Goal: Check status: Check status

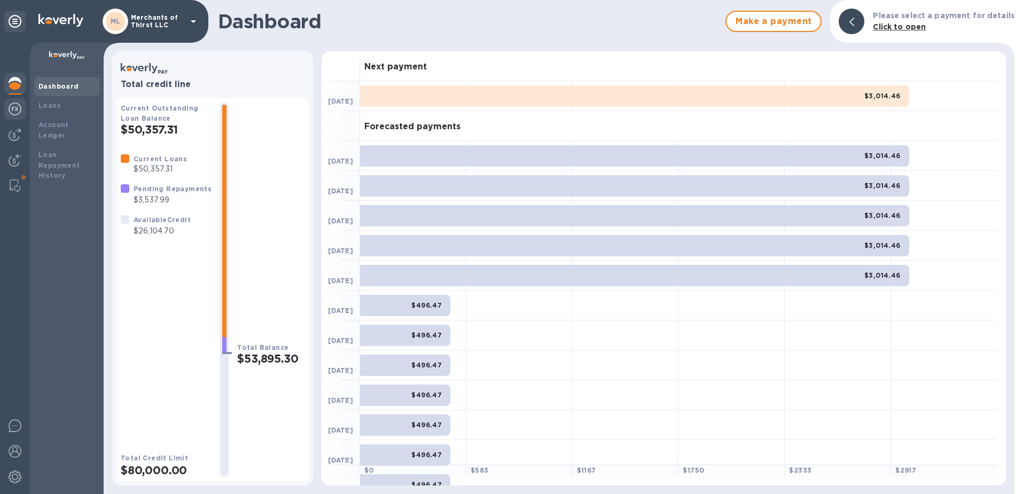
click at [14, 112] on img at bounding box center [15, 109] width 13 height 13
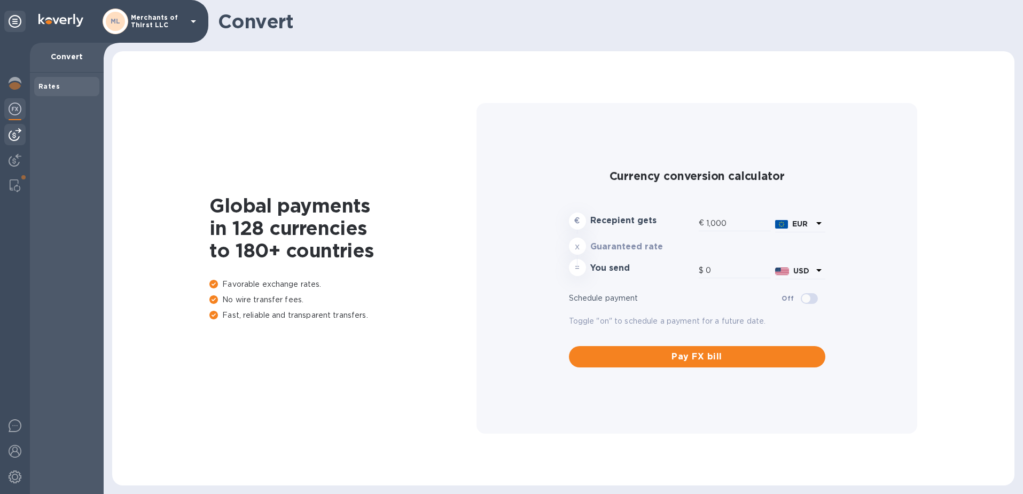
type input "1,188.74"
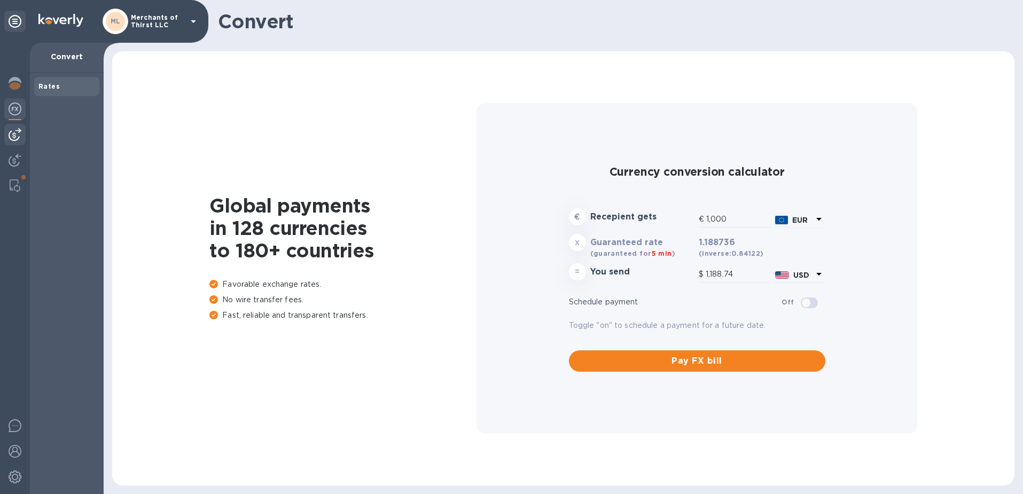
click at [15, 139] on img at bounding box center [15, 134] width 13 height 13
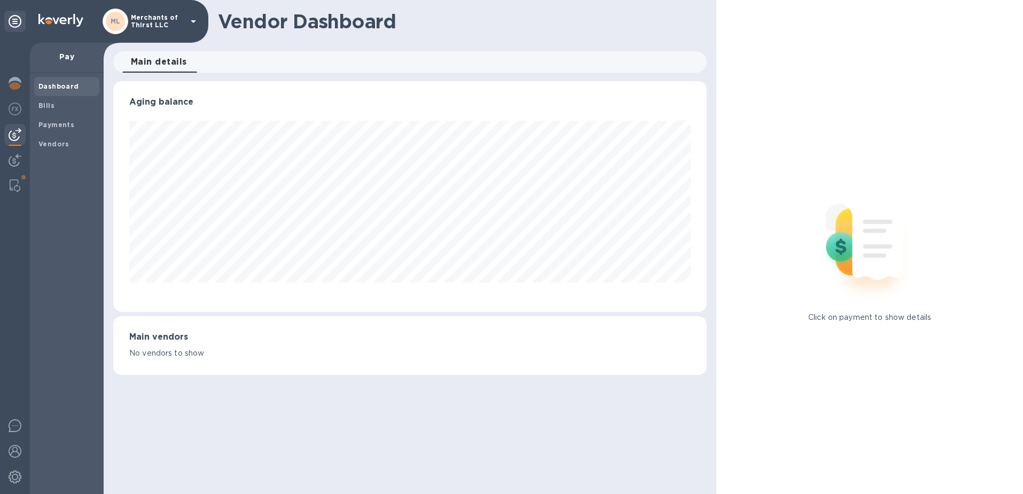
scroll to position [231, 594]
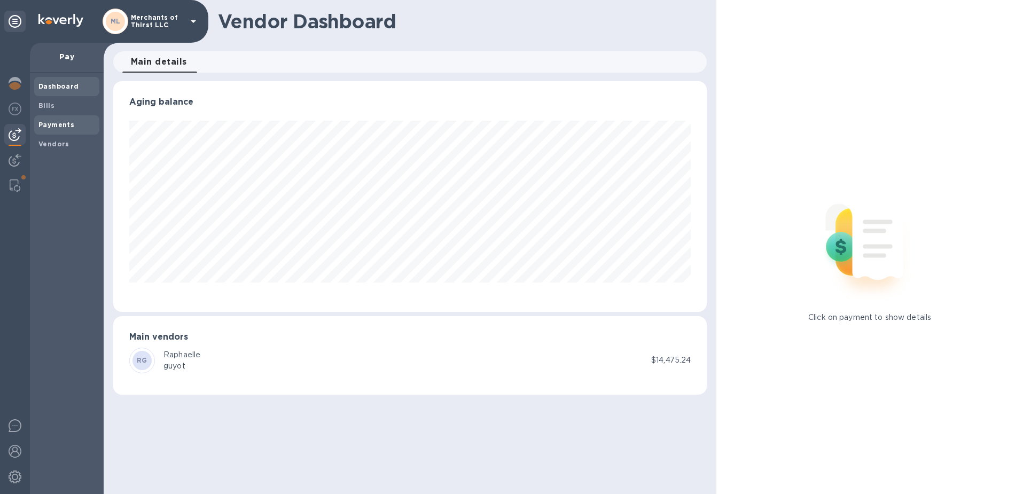
click at [50, 130] on div "Payments" at bounding box center [66, 124] width 65 height 19
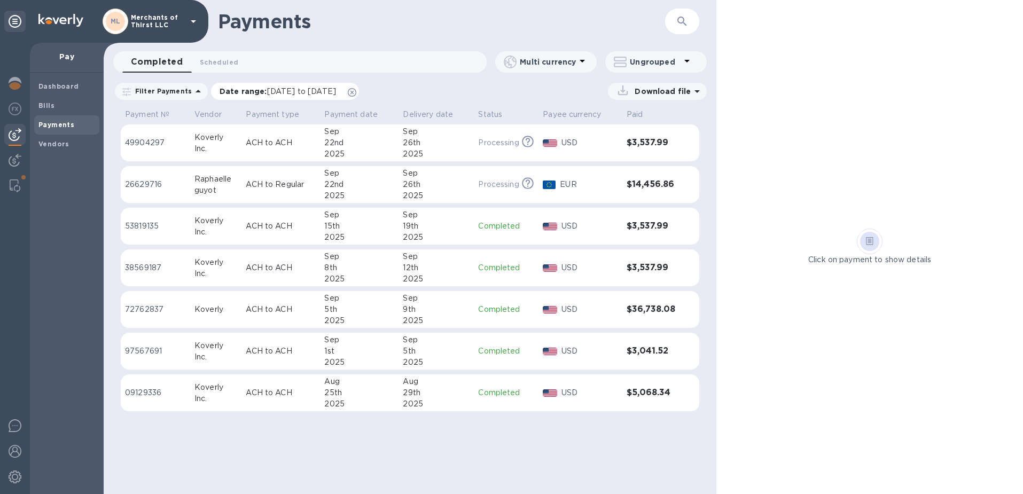
click at [356, 89] on icon at bounding box center [352, 92] width 9 height 9
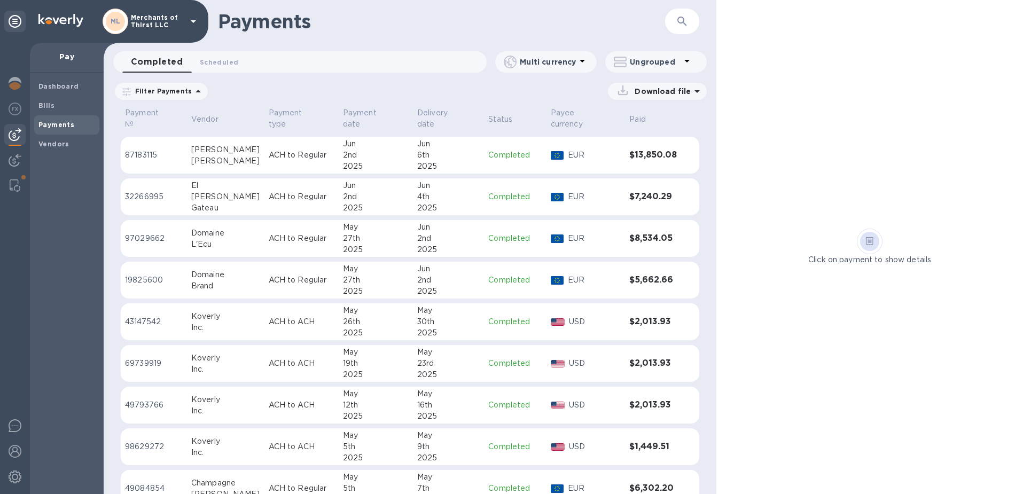
scroll to position [1302, 0]
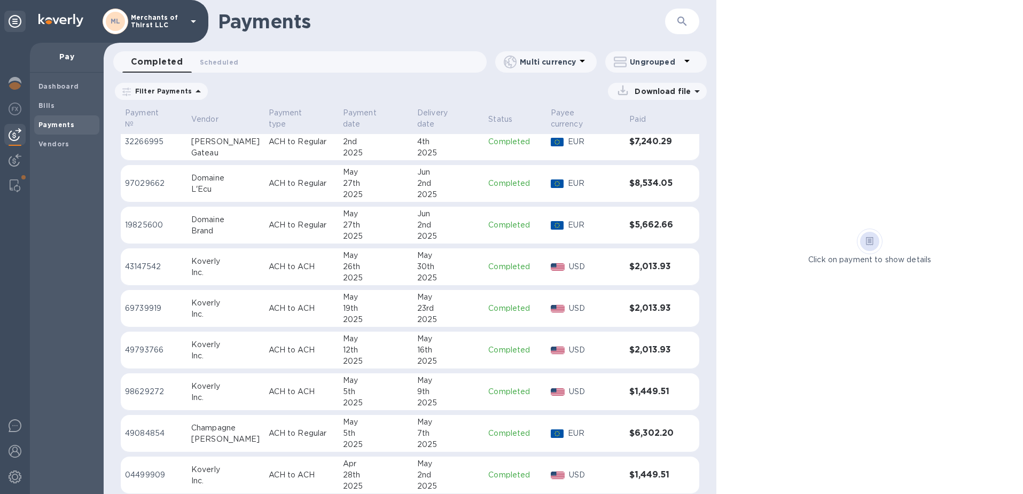
click at [450, 417] on div "May" at bounding box center [448, 422] width 62 height 11
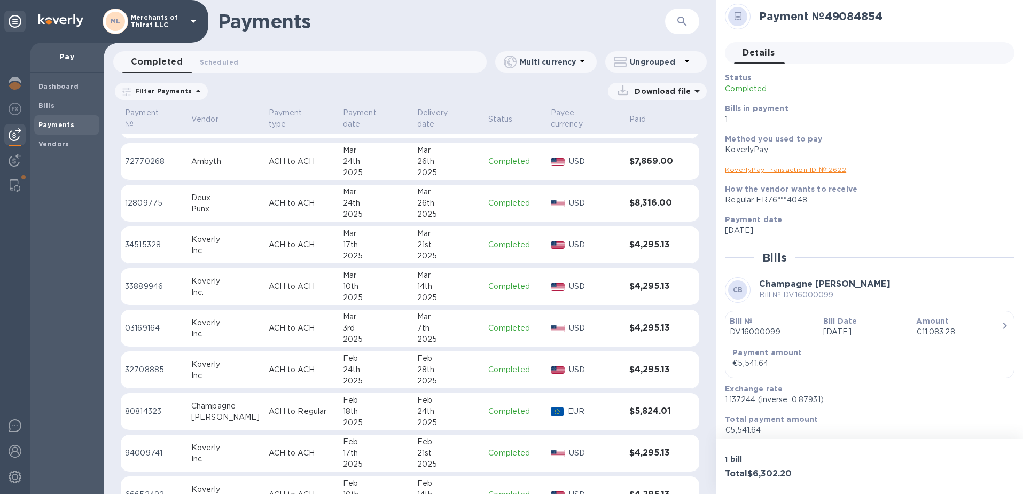
scroll to position [1868, 0]
click at [475, 404] on td "[DATE]" at bounding box center [448, 409] width 71 height 37
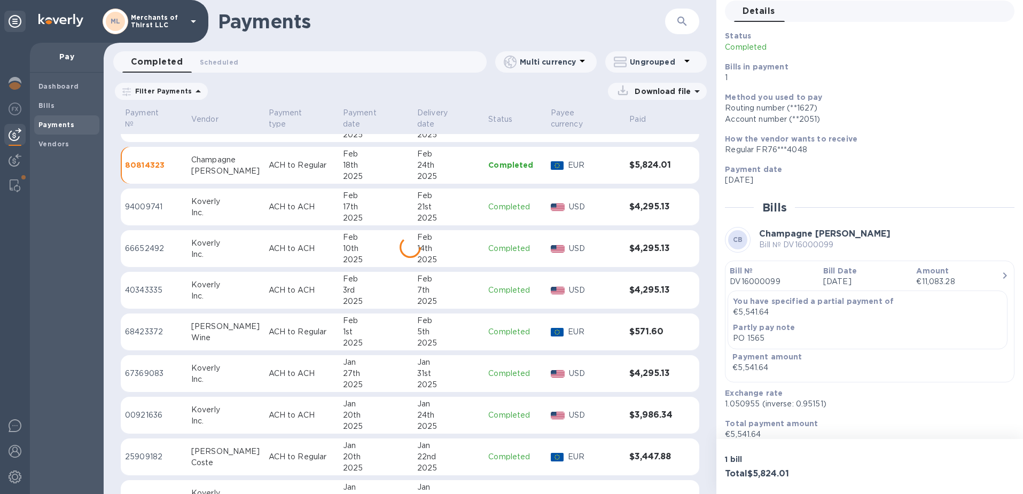
scroll to position [2135, 0]
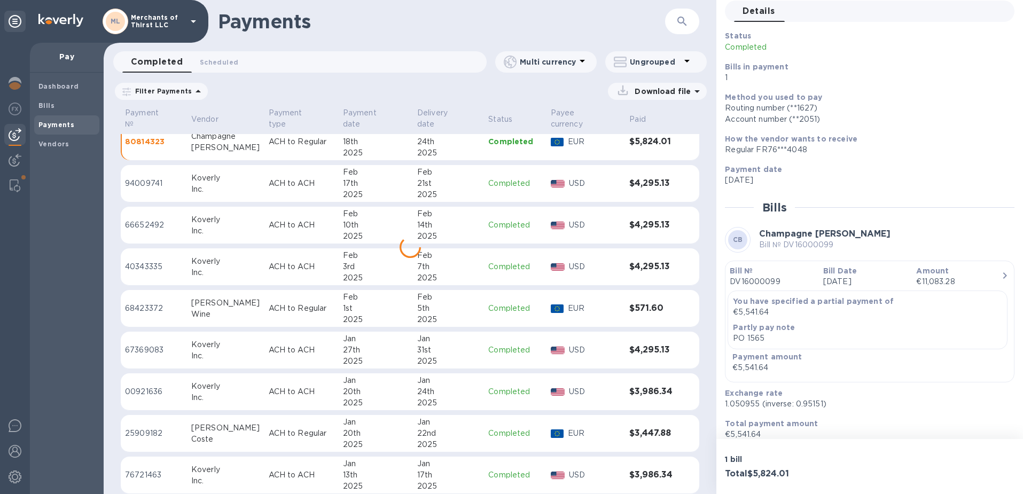
click at [418, 417] on div "Jan" at bounding box center [448, 422] width 62 height 11
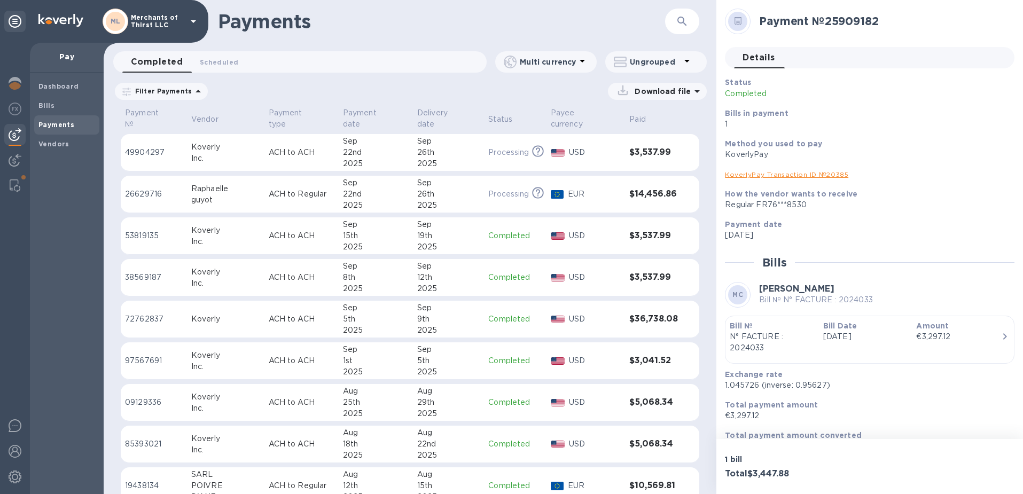
click at [404, 190] on td "[DATE]" at bounding box center [376, 194] width 74 height 37
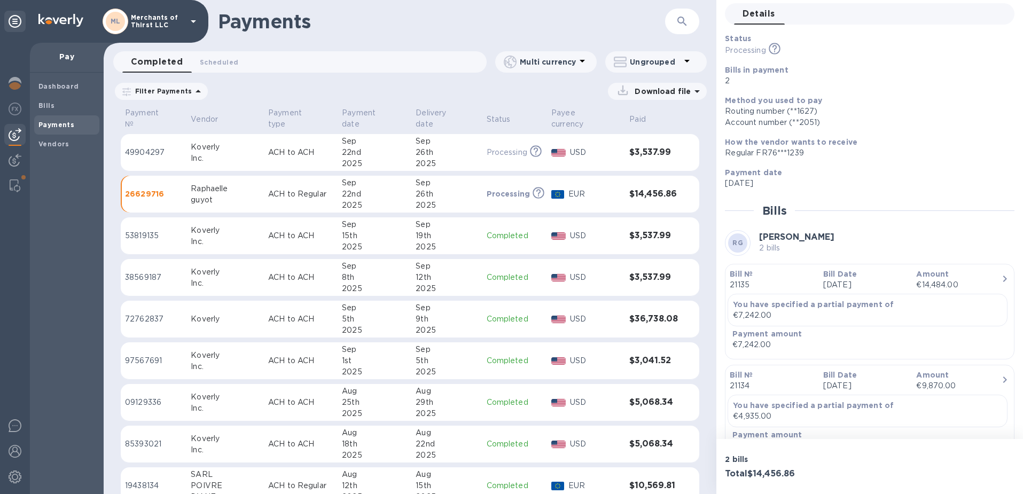
scroll to position [94, 0]
